Goal: Task Accomplishment & Management: Complete application form

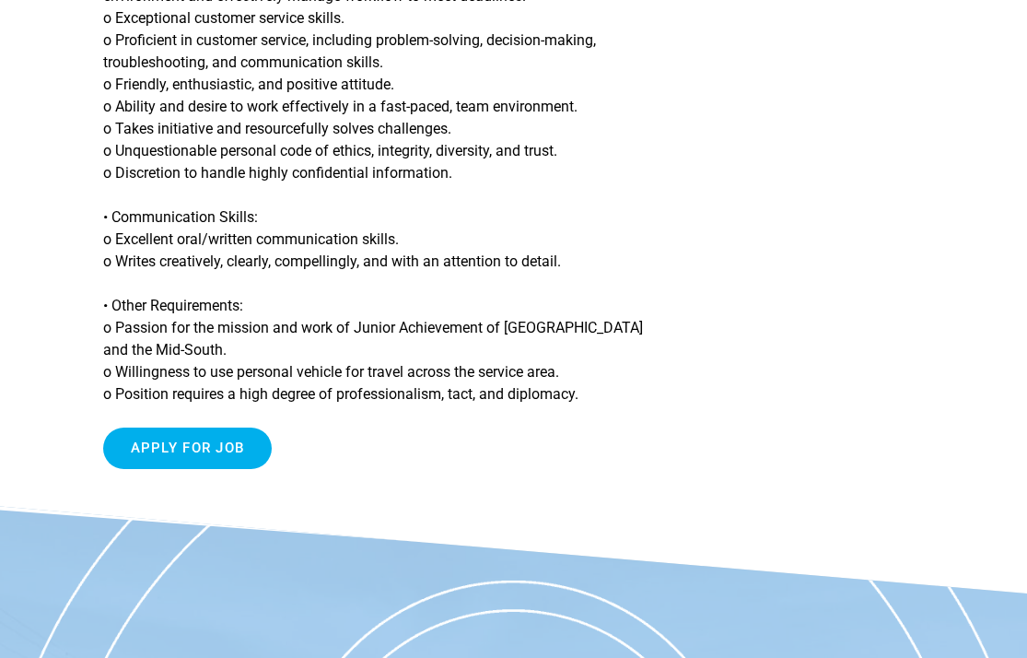
scroll to position [2230, 0]
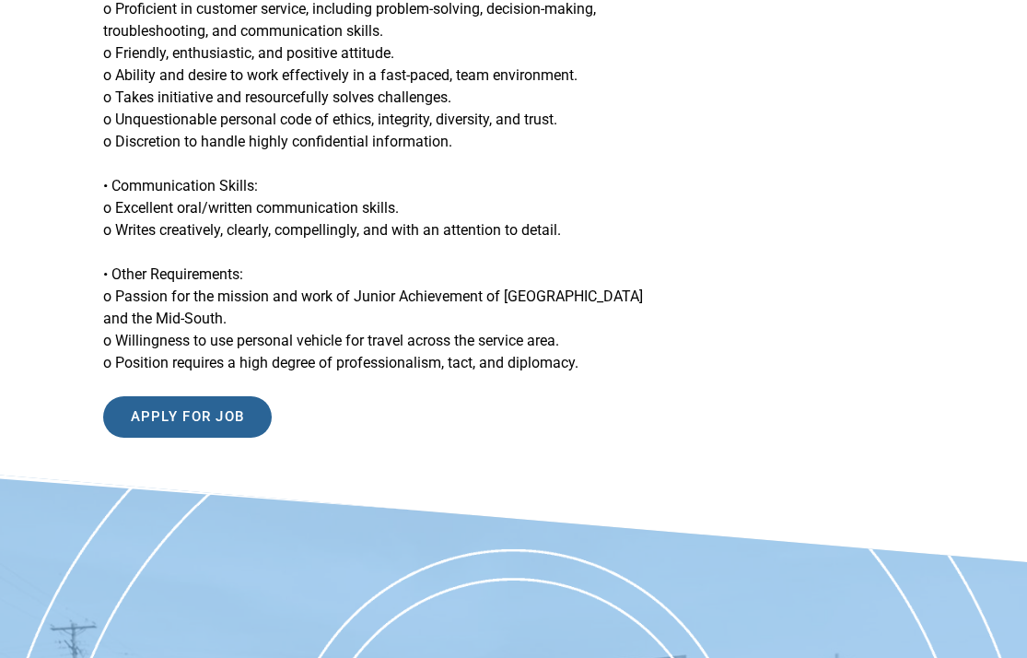
click at [199, 398] on input "Apply for job" at bounding box center [187, 416] width 169 height 41
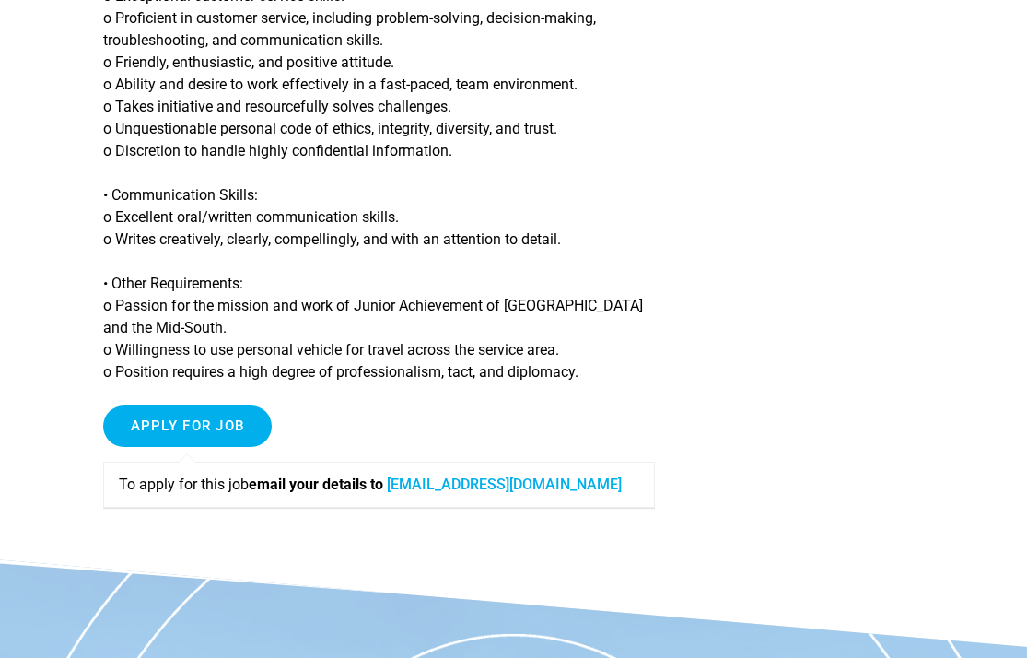
scroll to position [2326, 0]
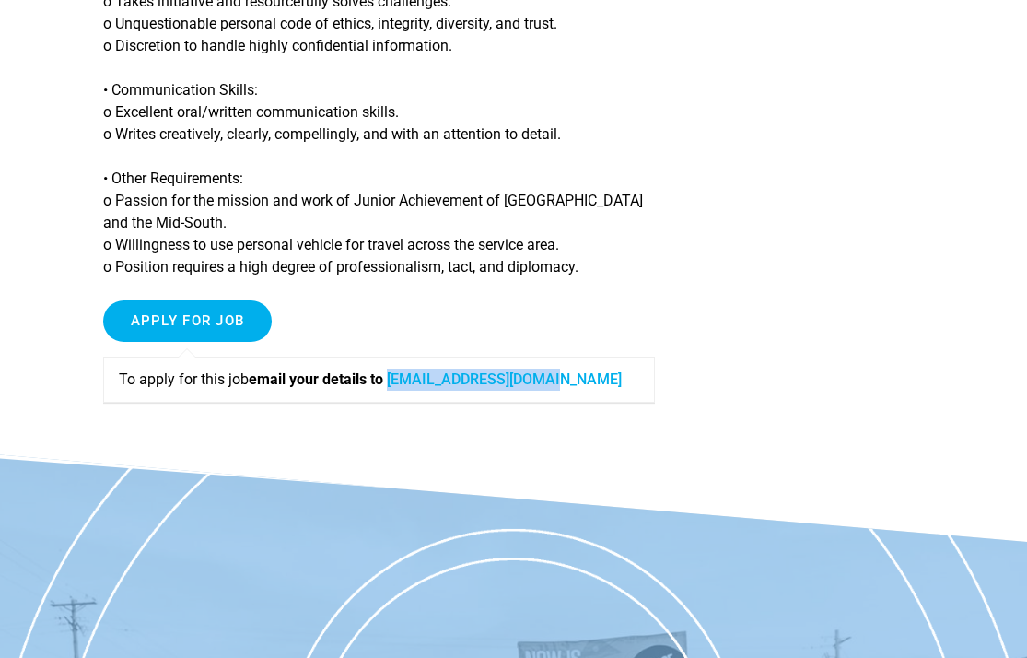
drag, startPoint x: 575, startPoint y: 381, endPoint x: 402, endPoint y: 376, distance: 173.2
click at [402, 376] on p "To apply for this job email your details to sfrench@jamemphis.org" at bounding box center [379, 379] width 520 height 22
copy p "sfrench@jamemphis.org"
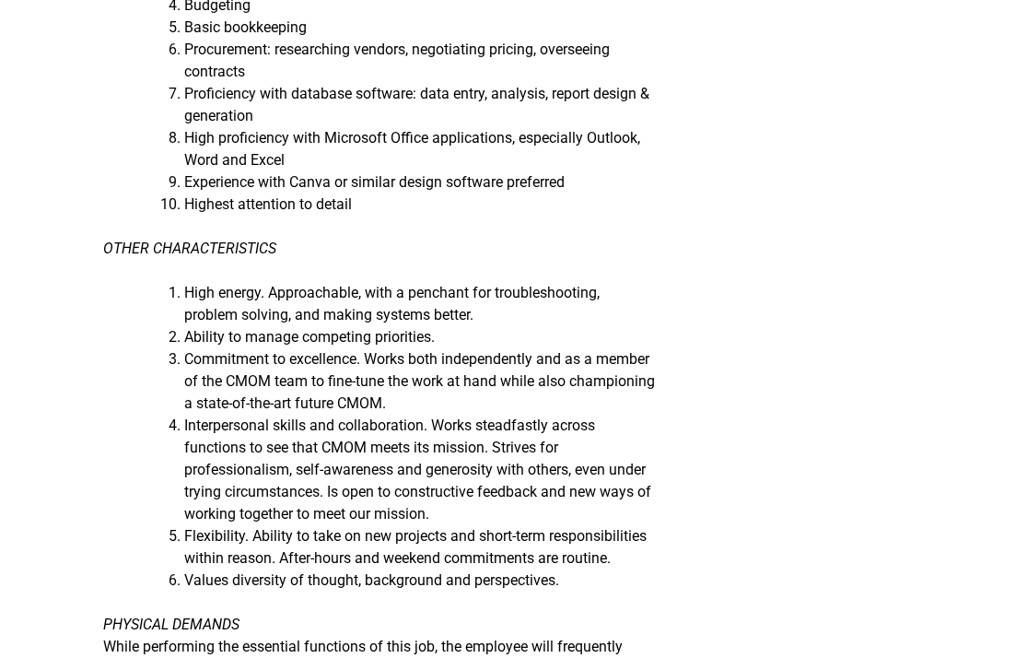
scroll to position [1971, 0]
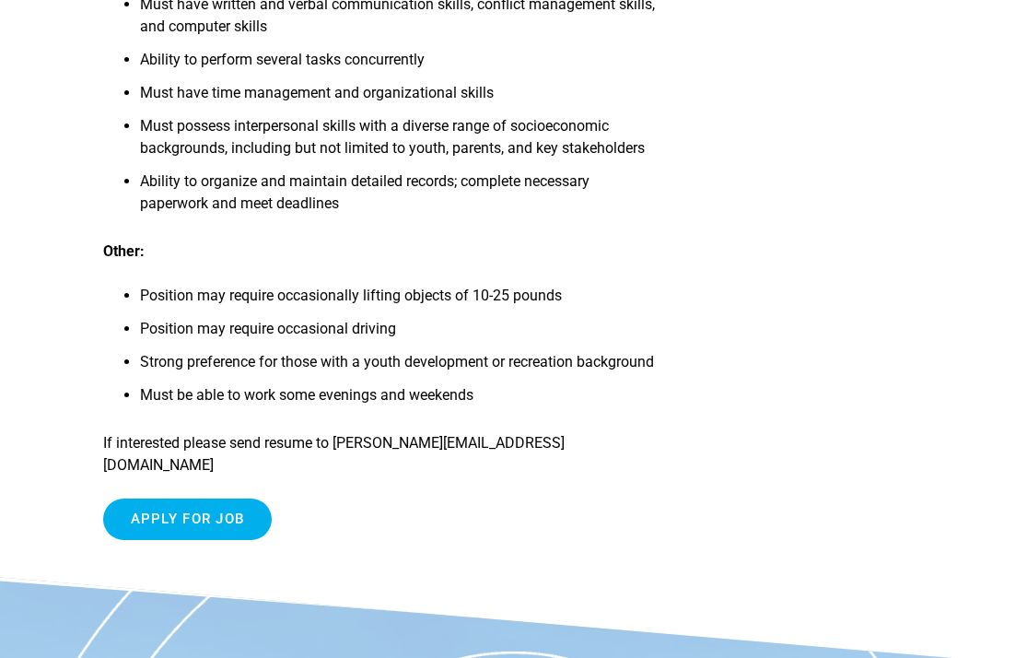
scroll to position [2404, 0]
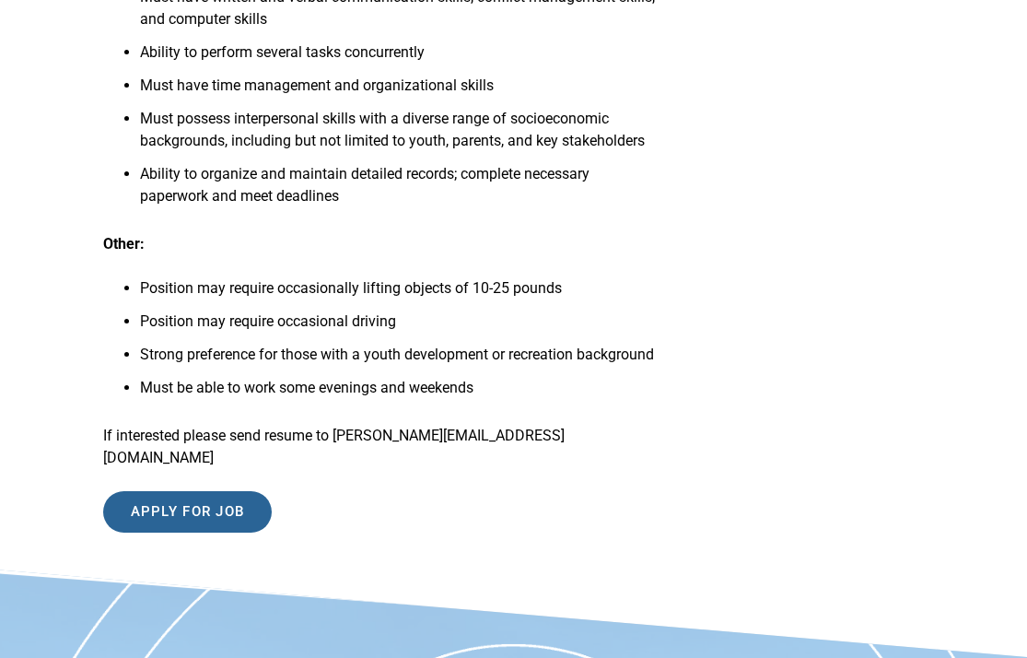
click at [240, 522] on input "Apply for job" at bounding box center [187, 511] width 169 height 41
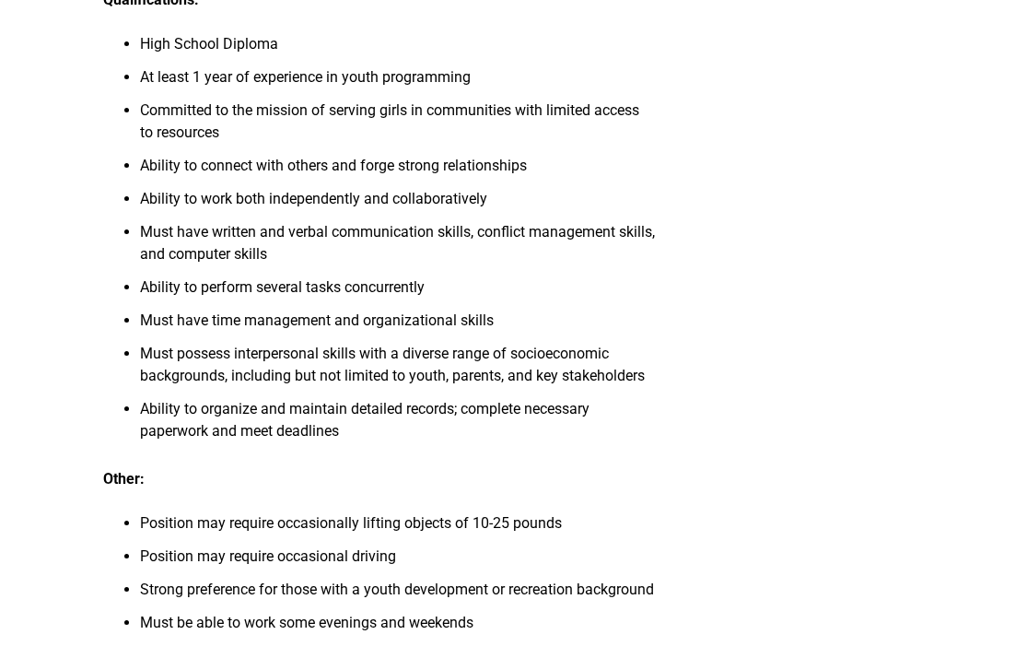
scroll to position [2168, 0]
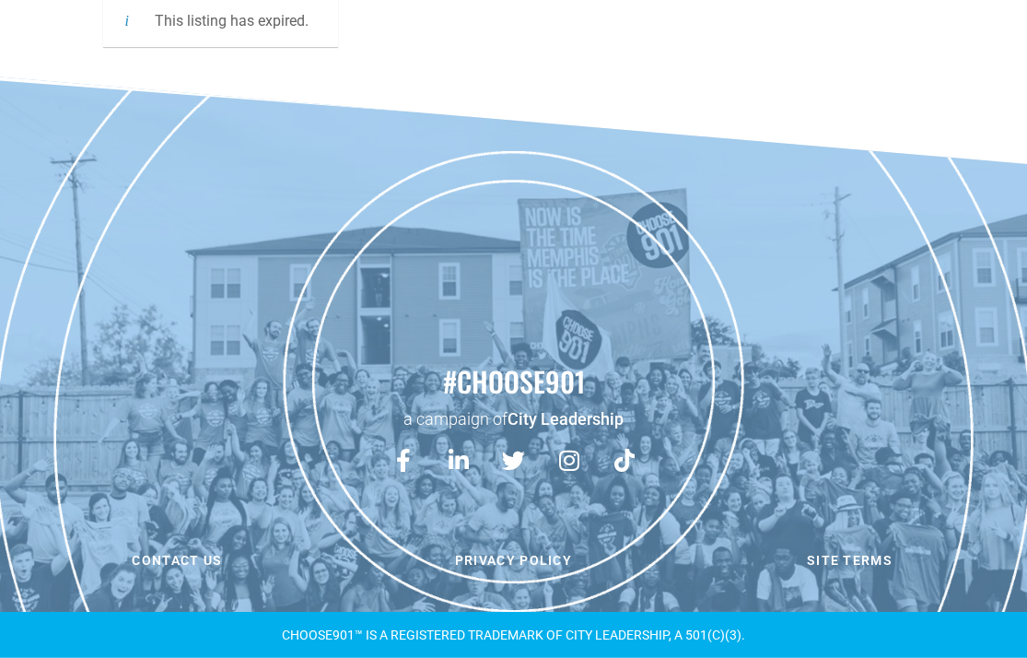
scroll to position [208, 0]
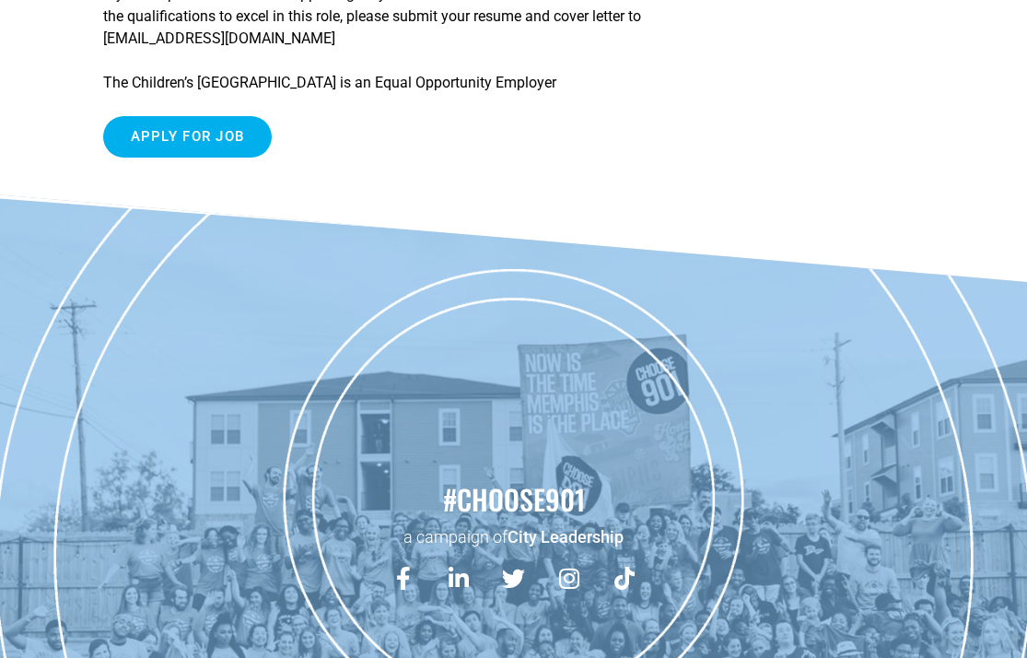
scroll to position [2955, 0]
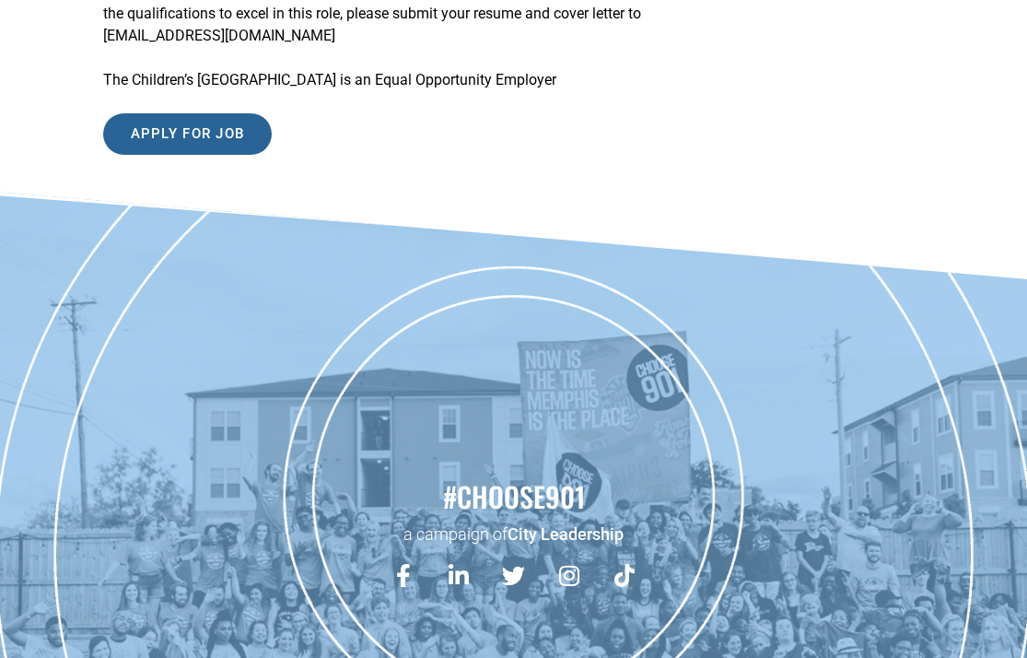
click at [239, 155] on input "Apply for job" at bounding box center [187, 133] width 169 height 41
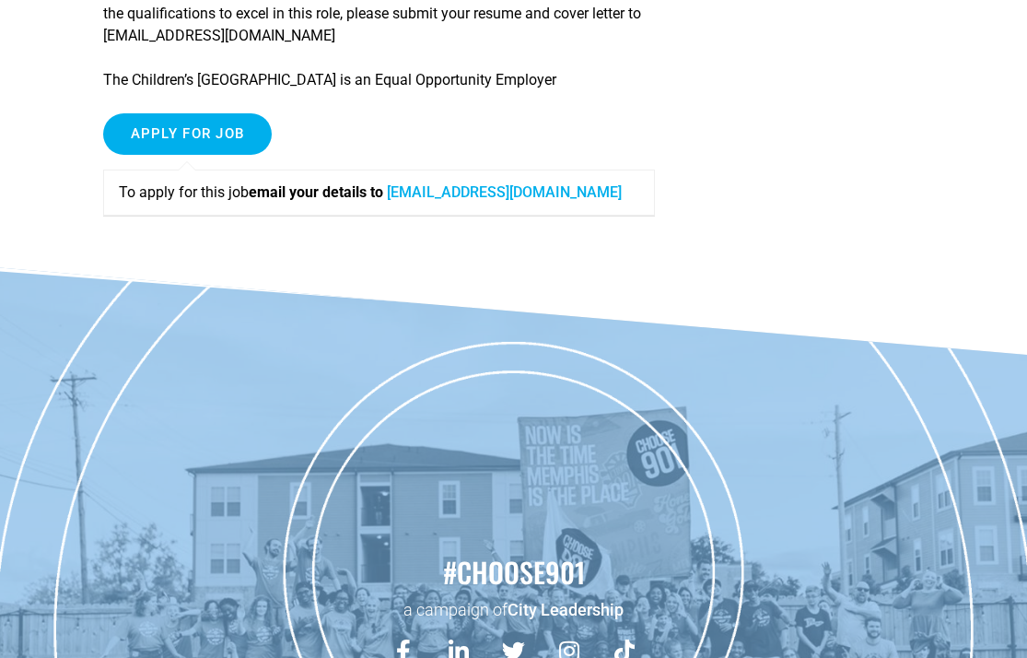
click at [420, 201] on link "jobs@cmom.com" at bounding box center [504, 192] width 235 height 18
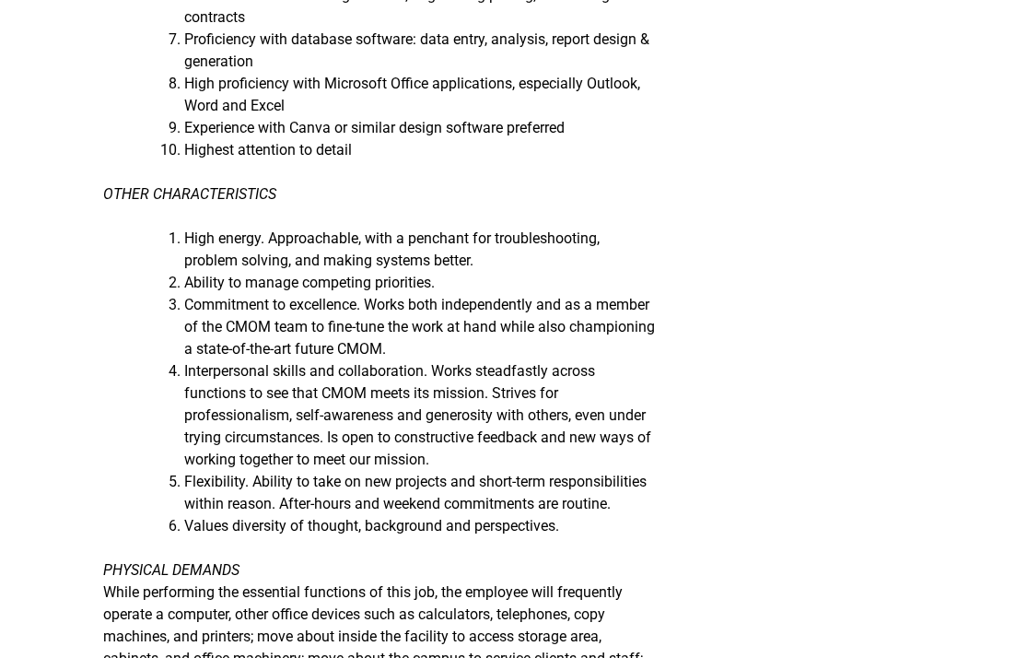
scroll to position [1856, 0]
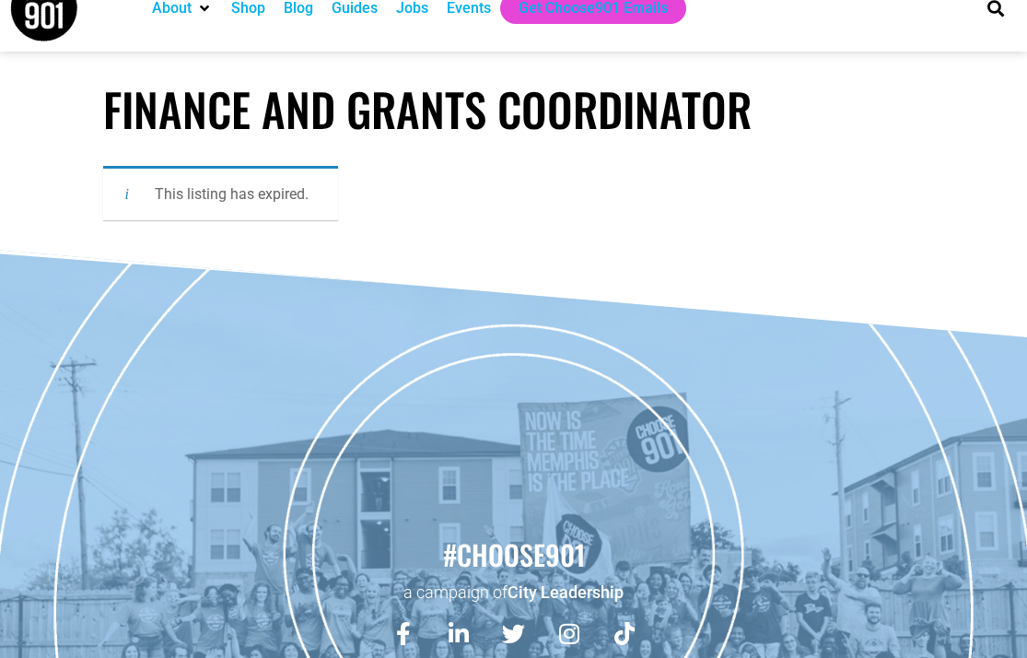
scroll to position [30, 0]
